Goal: Check status: Check status

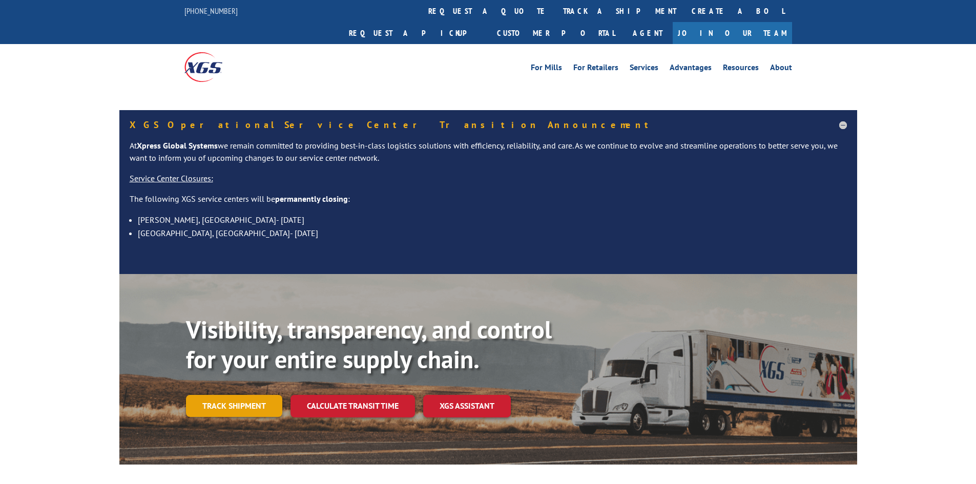
click at [242, 395] on link "Track shipment" at bounding box center [234, 406] width 96 height 22
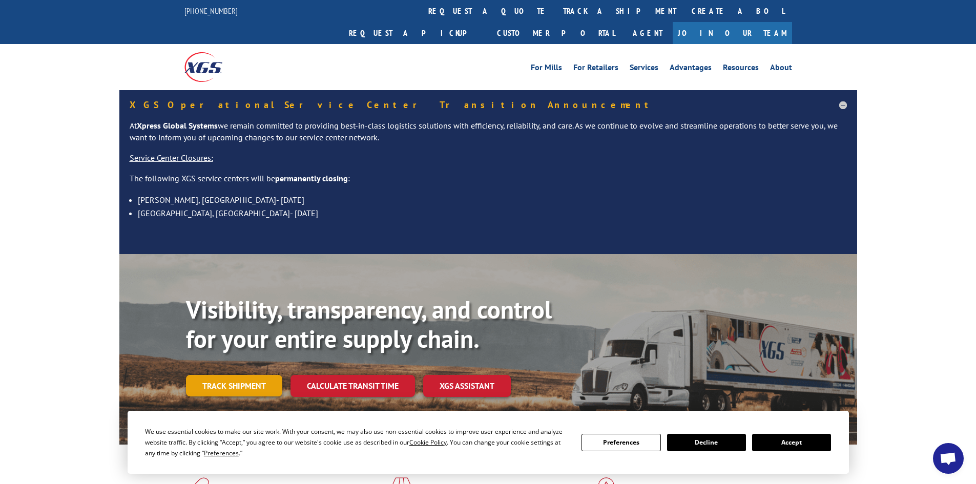
click at [248, 375] on link "Track shipment" at bounding box center [234, 386] width 96 height 22
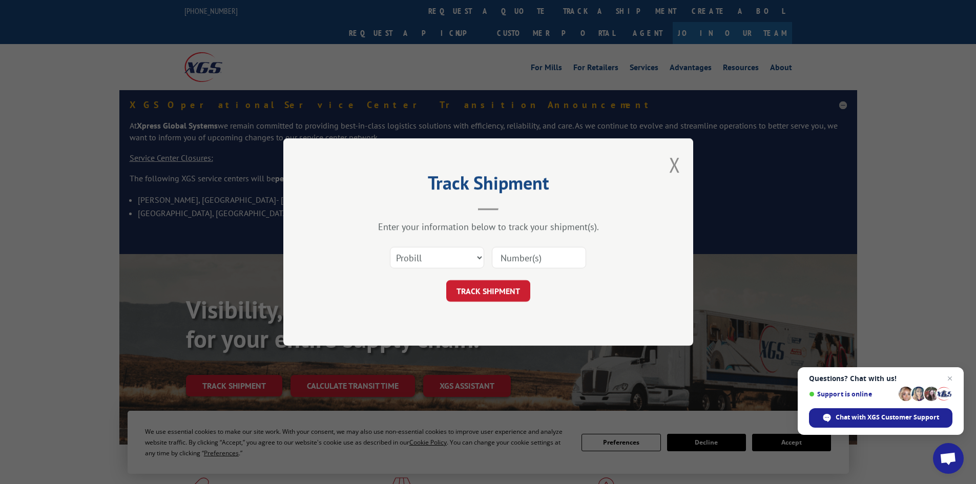
click at [436, 243] on div "Select category... Probill BOL PO" at bounding box center [487, 258] width 307 height 34
drag, startPoint x: 415, startPoint y: 268, endPoint x: 419, endPoint y: 259, distance: 9.9
click at [415, 265] on select "Select category... Probill BOL PO" at bounding box center [437, 258] width 94 height 22
select select "po"
click at [390, 247] on select "Select category... Probill BOL PO" at bounding box center [437, 258] width 94 height 22
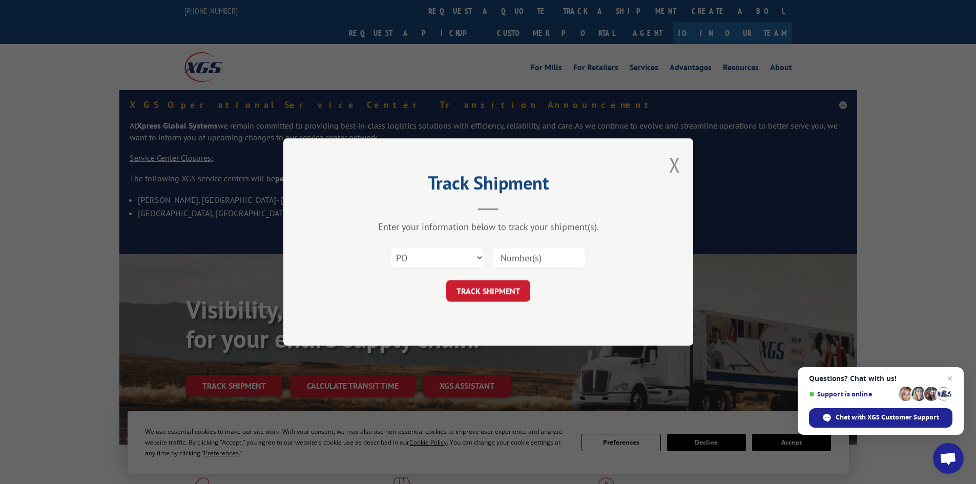
click at [536, 263] on input at bounding box center [539, 258] width 94 height 22
paste input "32500210"
type input "32500210"
click at [489, 293] on button "TRACK SHIPMENT" at bounding box center [488, 291] width 84 height 22
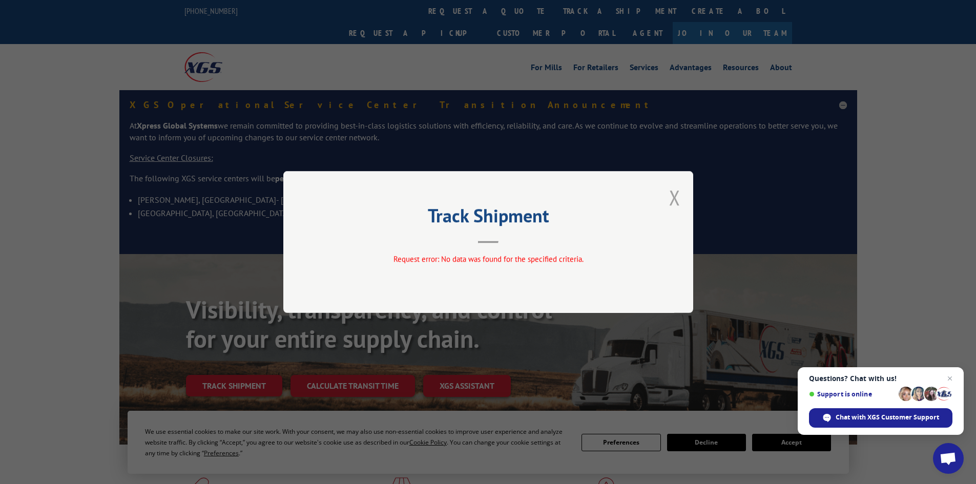
click at [676, 198] on button "Close modal" at bounding box center [674, 197] width 11 height 27
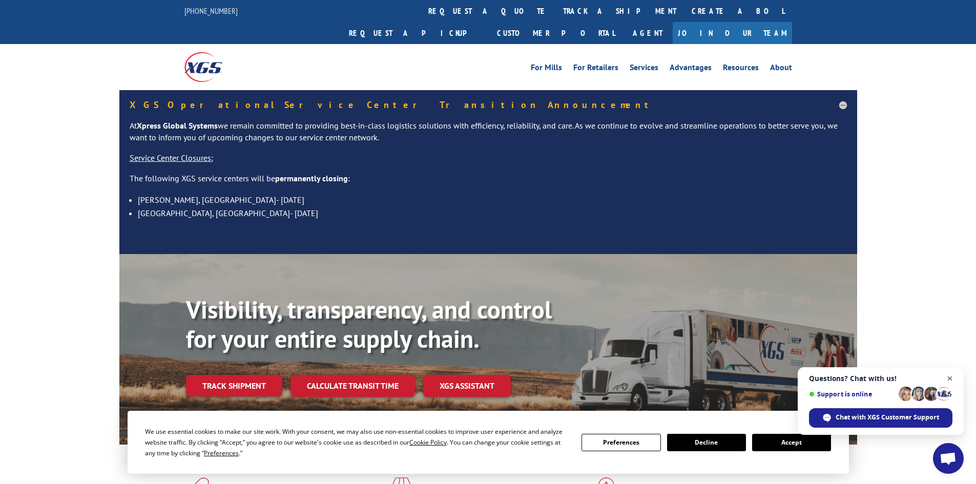
click at [950, 375] on span "Open chat" at bounding box center [949, 378] width 13 height 13
